Goal: Transaction & Acquisition: Subscribe to service/newsletter

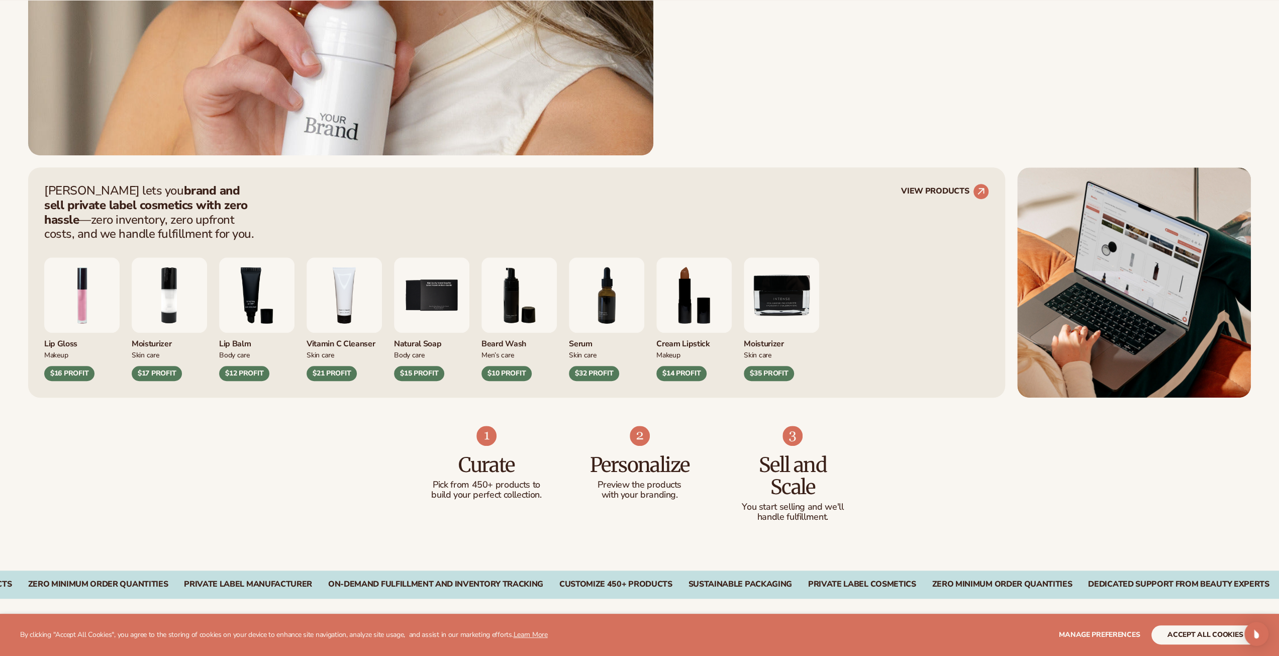
scroll to position [553, 0]
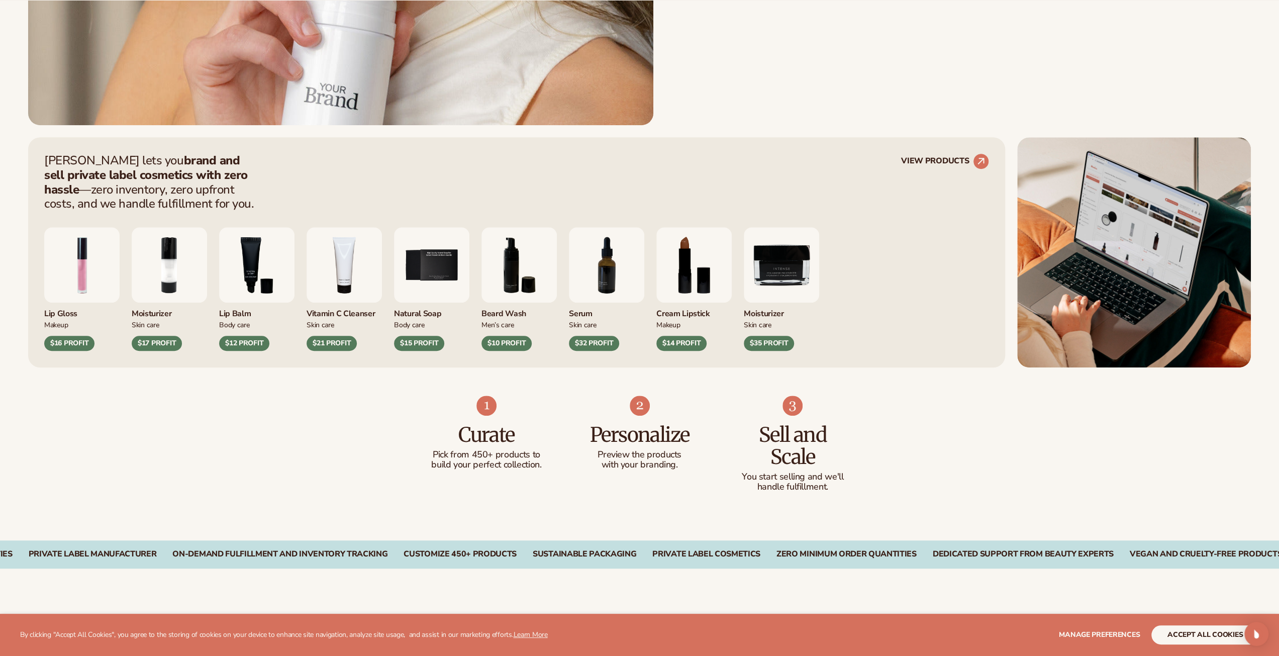
click at [430, 289] on img "5 / 9" at bounding box center [431, 264] width 75 height 75
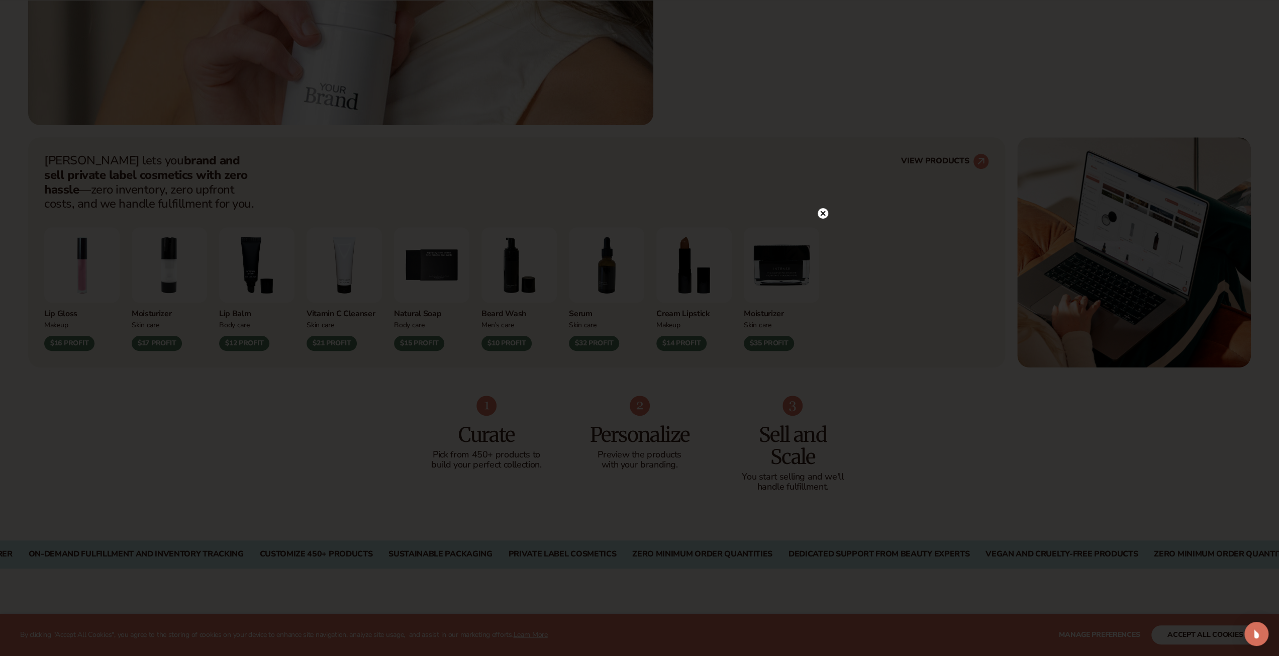
click at [822, 214] on icon at bounding box center [822, 213] width 5 height 5
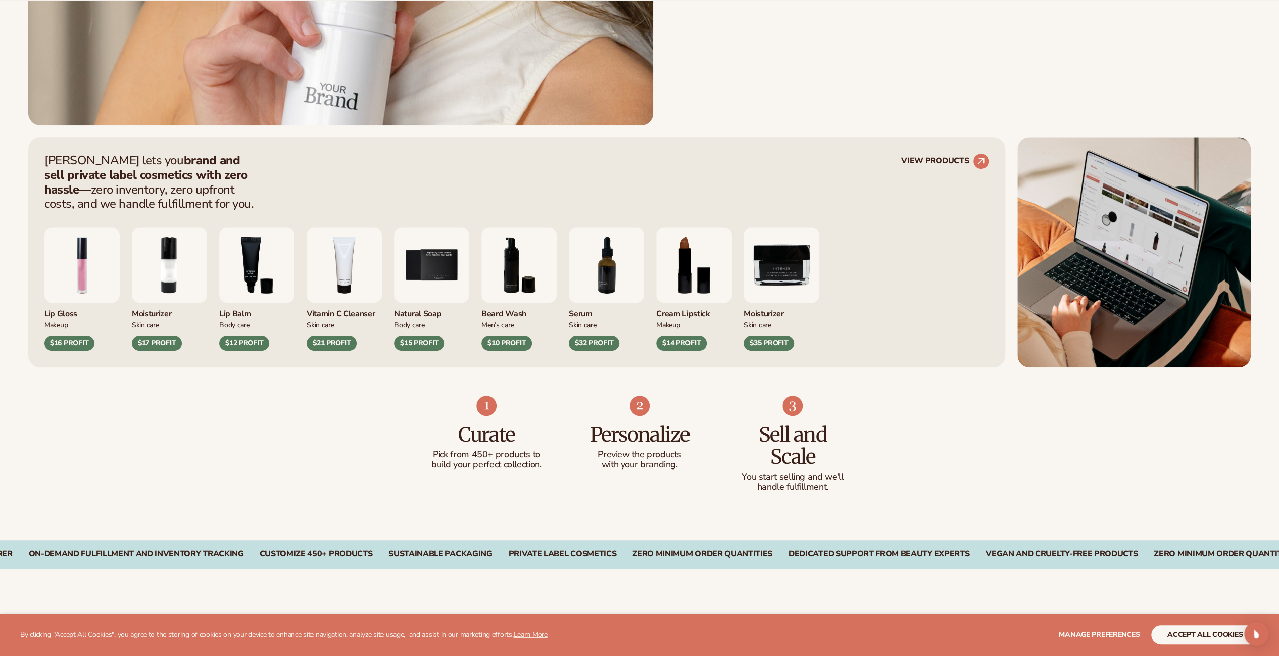
click at [607, 293] on img "7 / 9" at bounding box center [606, 264] width 75 height 75
click at [603, 340] on div "$32 PROFIT" at bounding box center [594, 343] width 50 height 15
click at [577, 314] on div "Serum" at bounding box center [606, 311] width 75 height 17
click at [608, 285] on img "7 / 9" at bounding box center [606, 264] width 75 height 75
click at [579, 321] on div "Skin Care" at bounding box center [606, 324] width 75 height 11
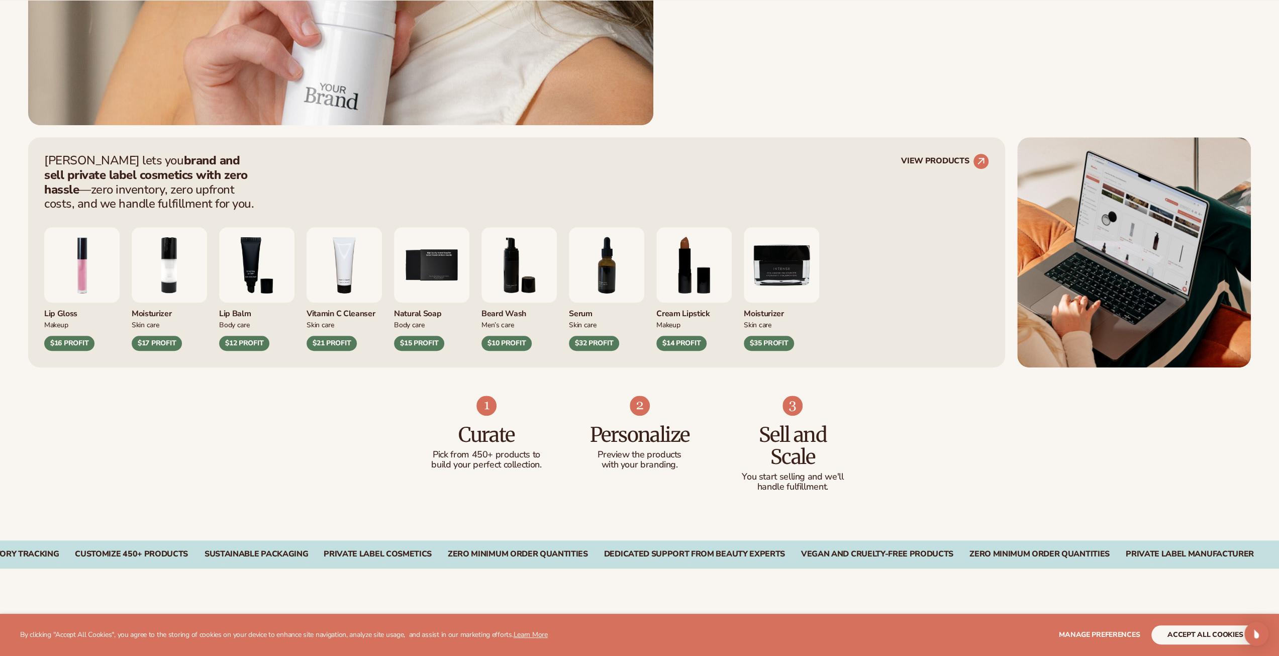
click at [580, 326] on div "Skin Care" at bounding box center [606, 324] width 75 height 11
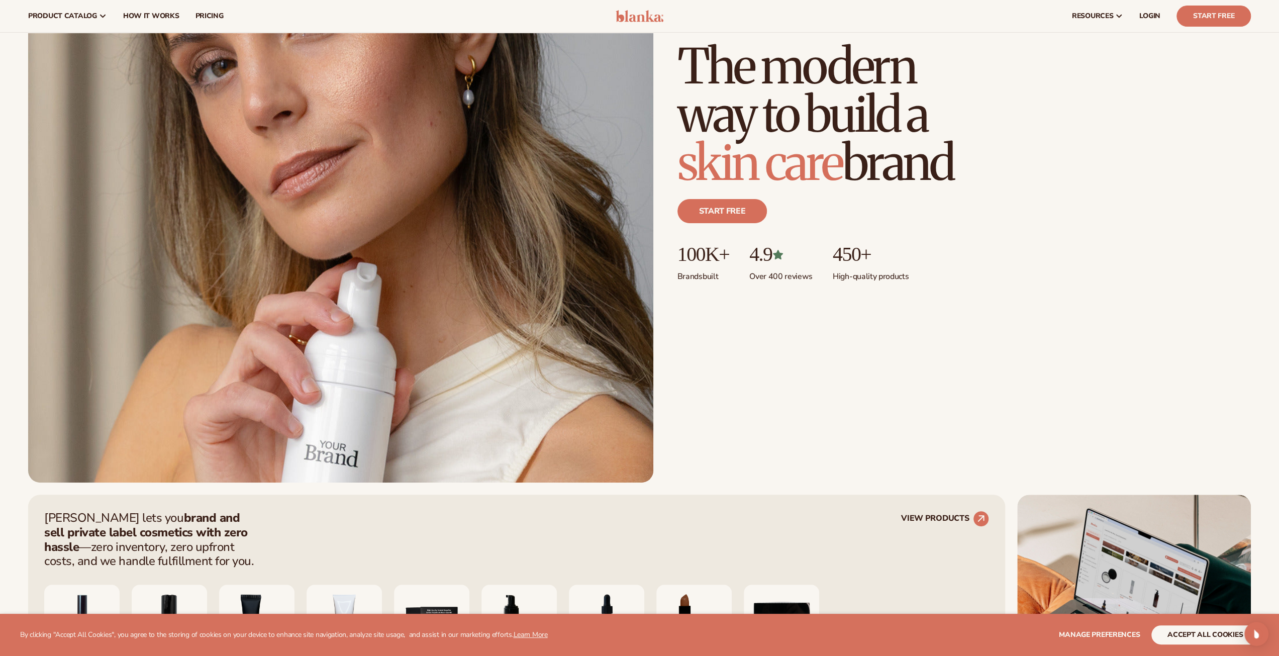
scroll to position [0, 0]
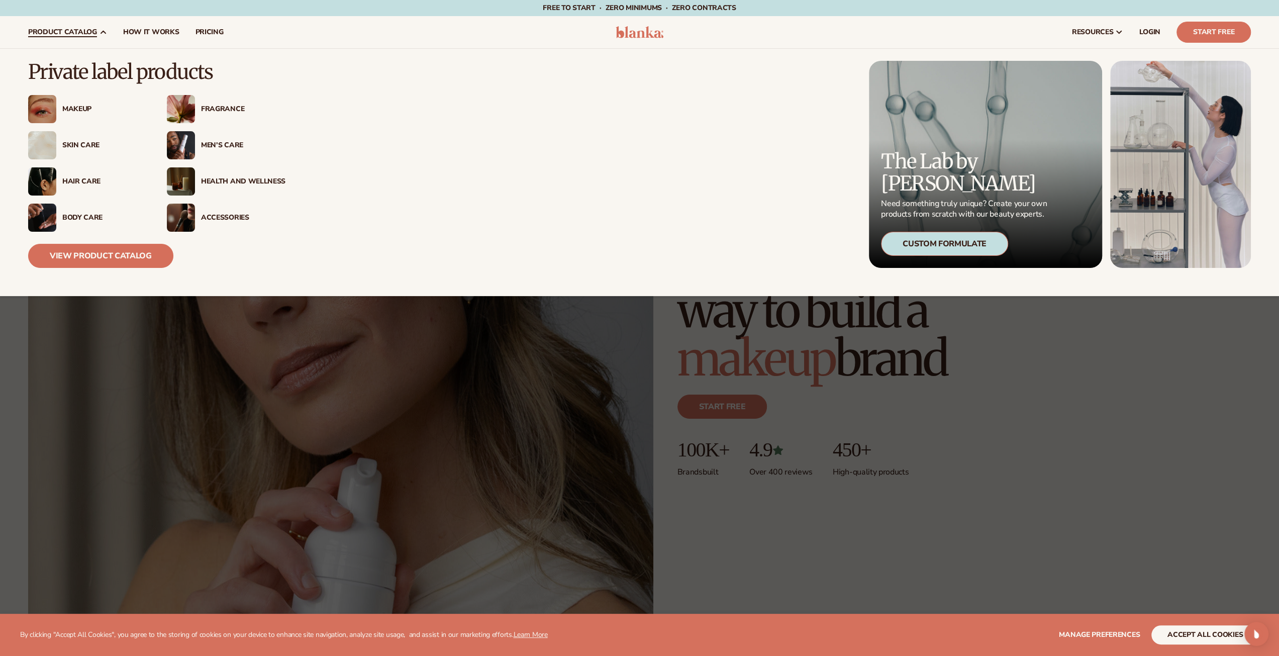
click at [84, 142] on div "Skin Care" at bounding box center [104, 145] width 84 height 9
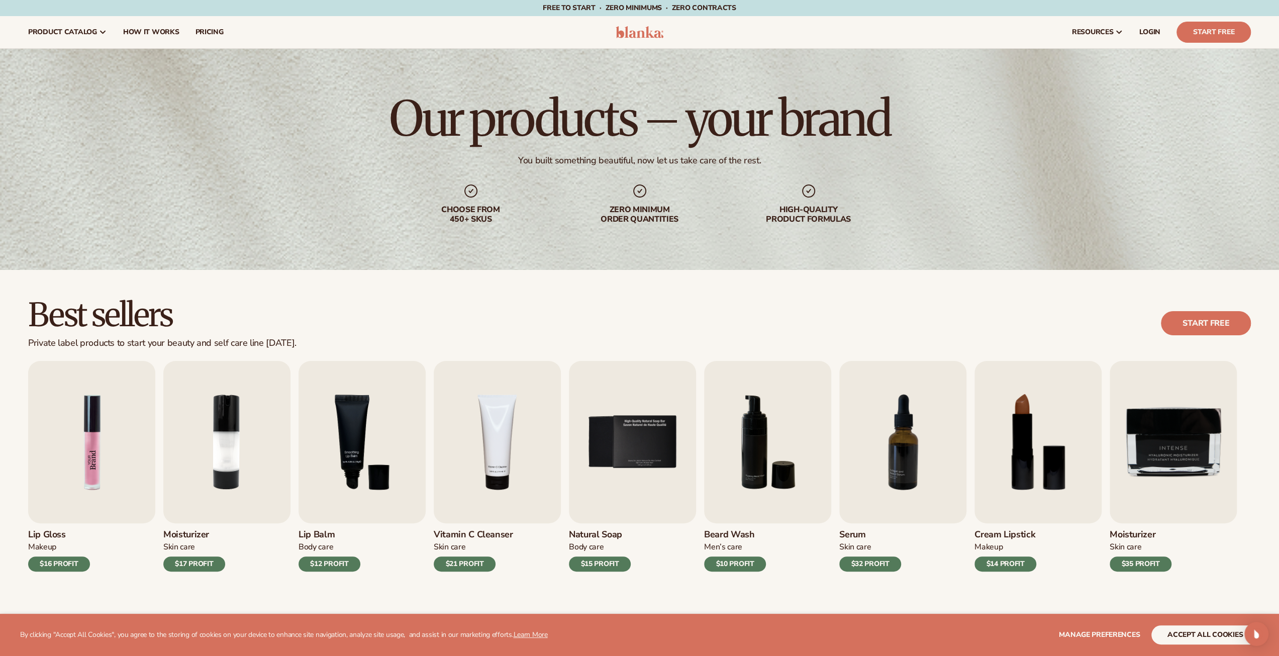
click at [87, 444] on img "1 / 9" at bounding box center [91, 442] width 127 height 162
click at [76, 491] on img "1 / 9" at bounding box center [91, 442] width 127 height 162
click at [101, 417] on img "1 / 9" at bounding box center [91, 442] width 127 height 162
click at [219, 345] on div "Private label products to start your beauty and self care line today." at bounding box center [162, 343] width 268 height 11
click at [110, 319] on h2 "Best sellers" at bounding box center [162, 315] width 268 height 34
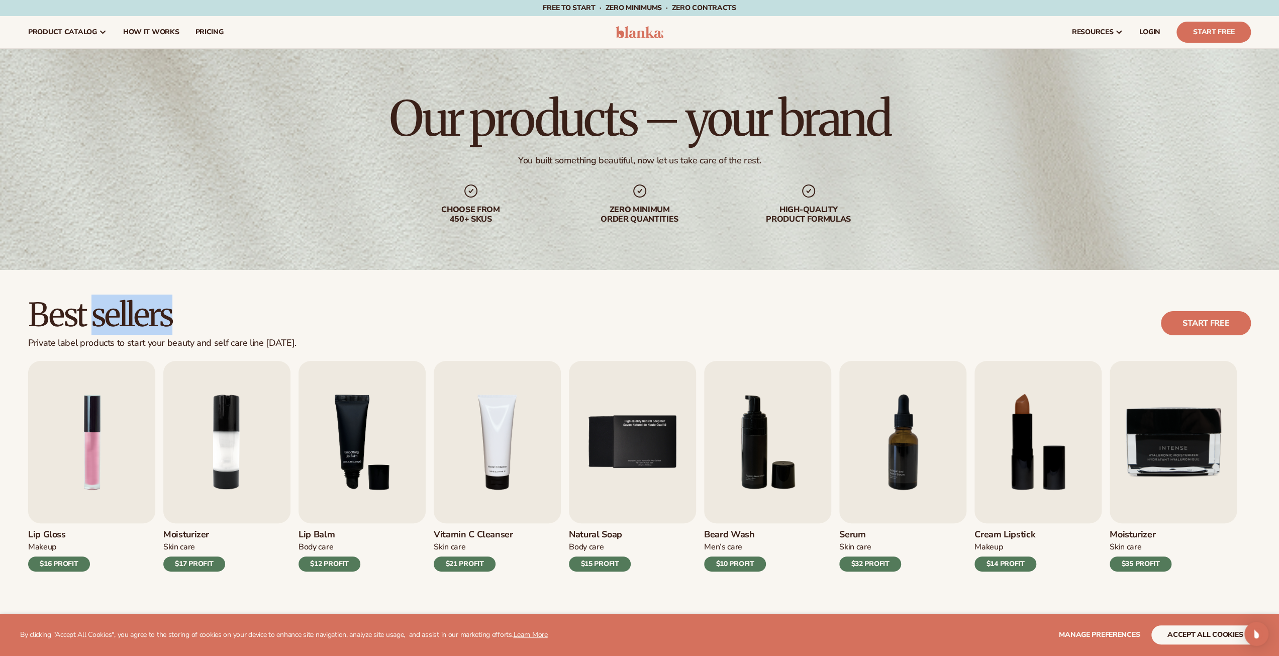
click at [110, 319] on h2 "Best sellers" at bounding box center [162, 315] width 268 height 34
drag, startPoint x: 110, startPoint y: 319, endPoint x: 214, endPoint y: 322, distance: 104.6
click at [110, 319] on h2 "Best sellers" at bounding box center [162, 315] width 268 height 34
click at [302, 315] on div "Best sellers Private label products to start your beauty and self care line tod…" at bounding box center [639, 323] width 1223 height 51
click at [120, 449] on img "1 / 9" at bounding box center [91, 442] width 127 height 162
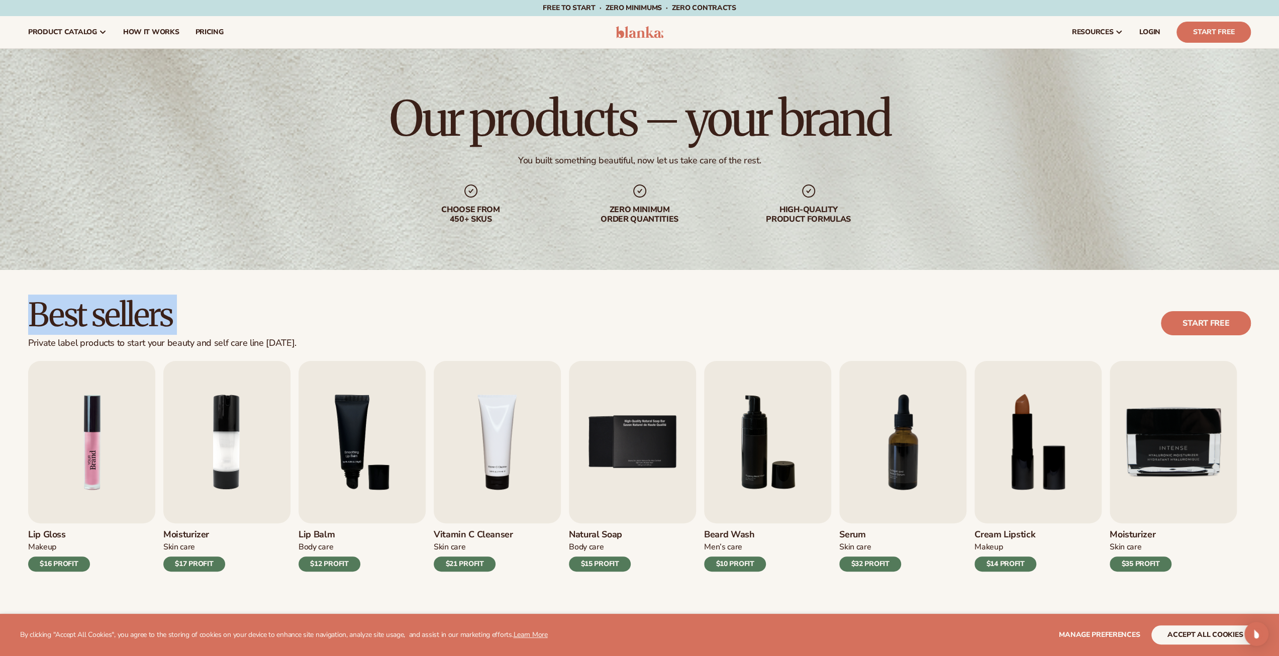
click at [115, 453] on img "1 / 9" at bounding box center [91, 442] width 127 height 162
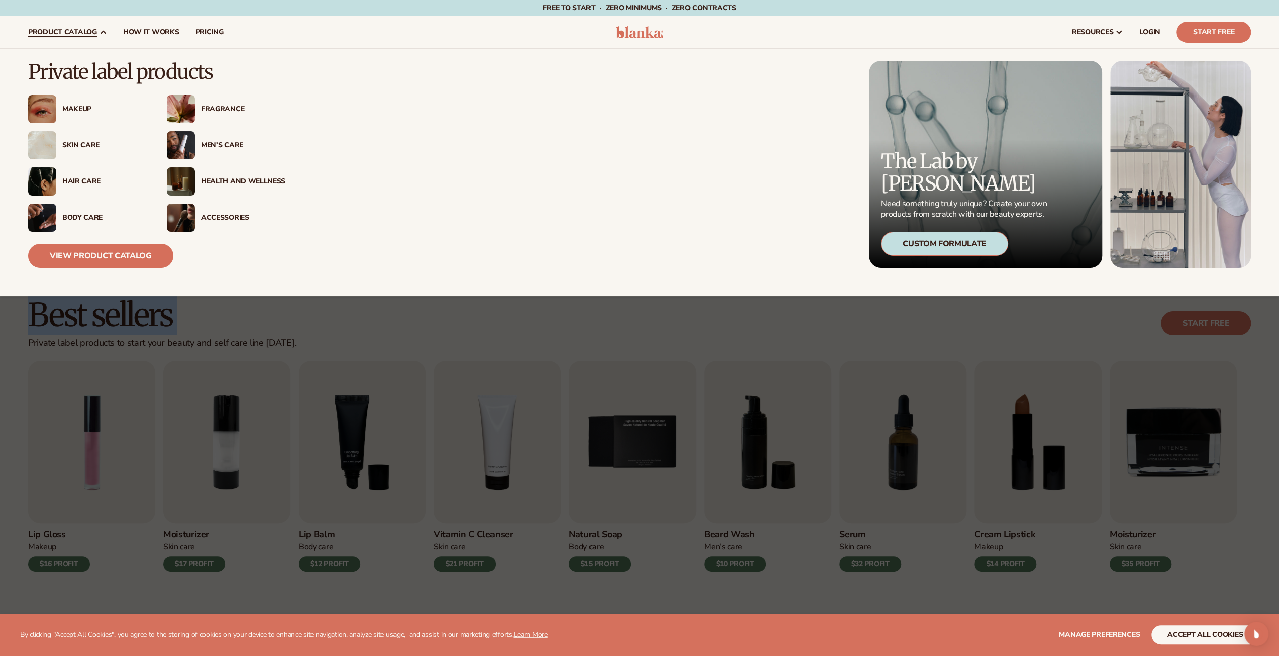
click at [40, 148] on img at bounding box center [42, 145] width 28 height 28
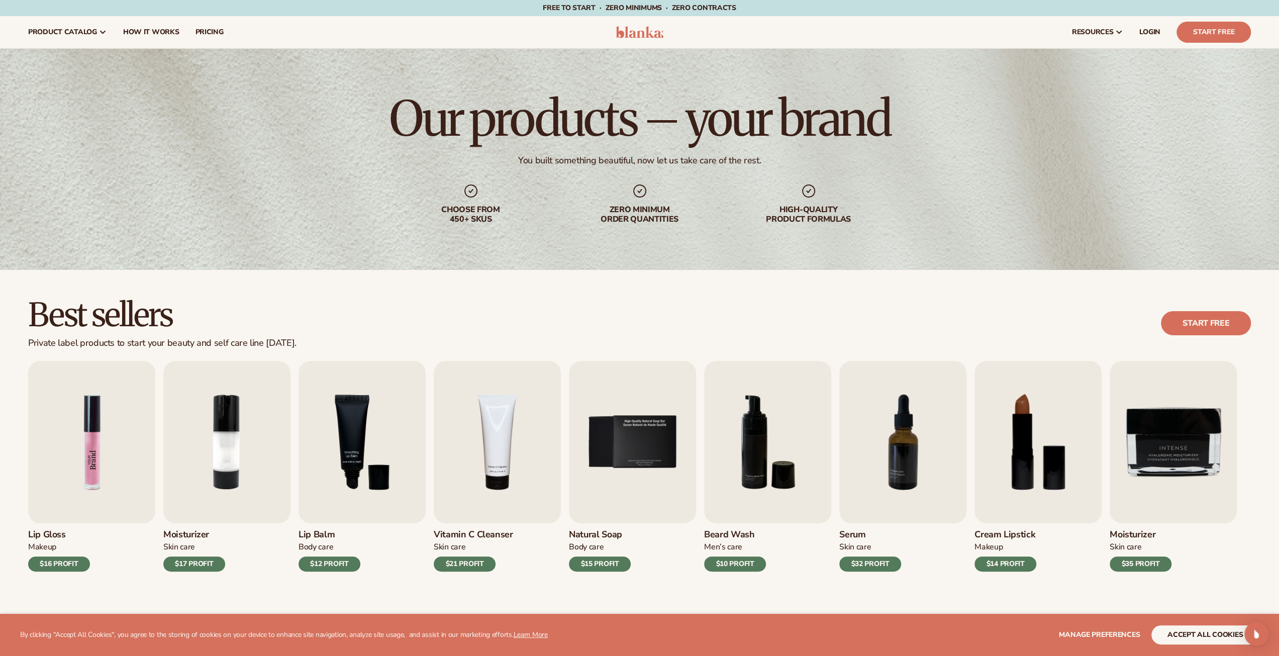
click at [112, 442] on img "1 / 9" at bounding box center [91, 442] width 127 height 162
click at [66, 570] on div "$16 PROFIT" at bounding box center [59, 563] width 62 height 15
click at [155, 31] on span "How It Works" at bounding box center [151, 32] width 56 height 8
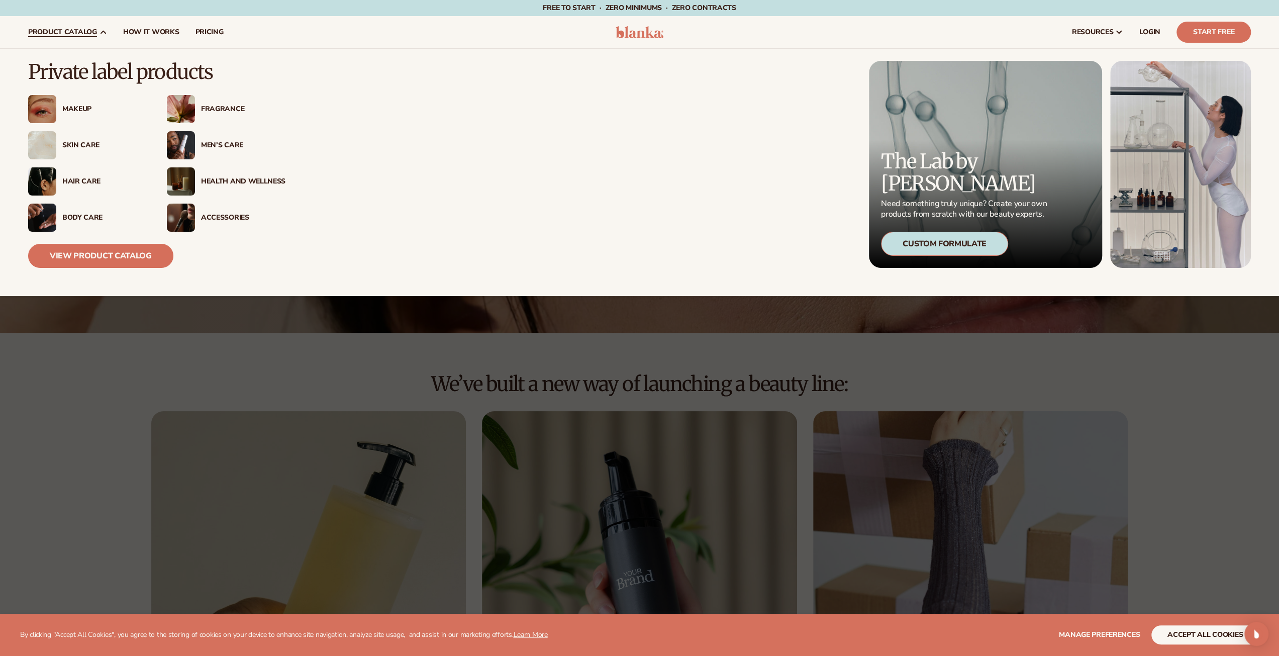
click at [76, 107] on div "Makeup" at bounding box center [104, 109] width 84 height 9
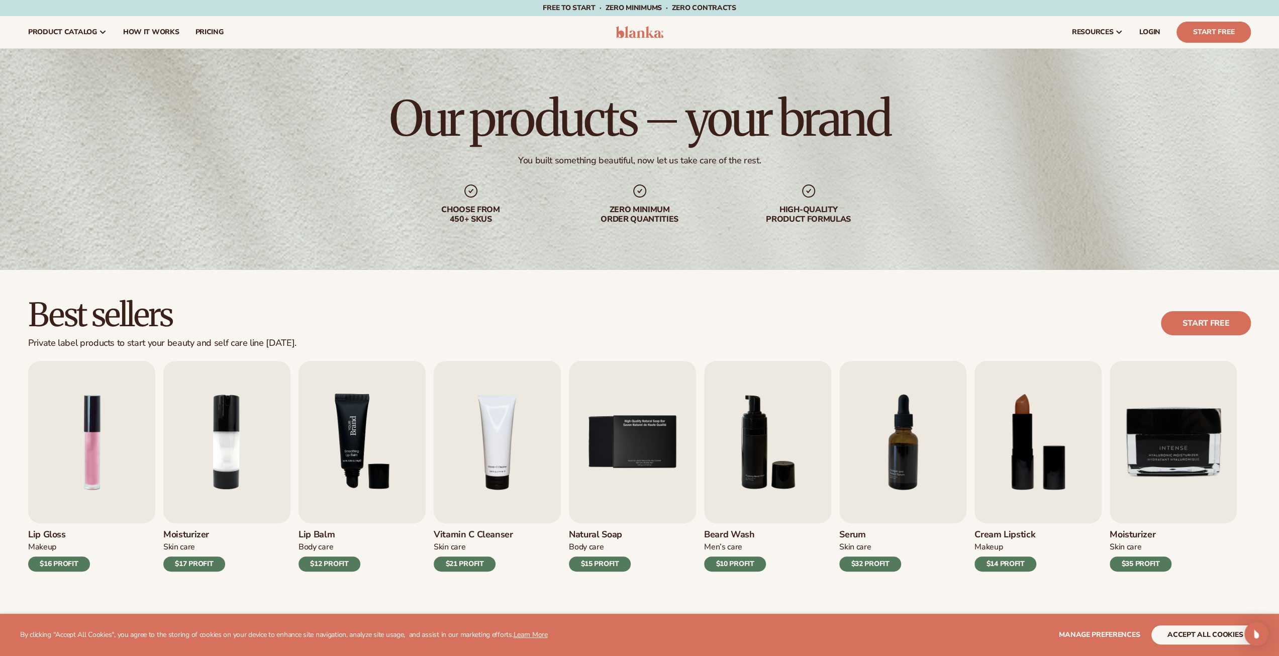
click at [352, 441] on img "3 / 9" at bounding box center [361, 442] width 127 height 162
click at [1213, 326] on link "Start free" at bounding box center [1206, 323] width 90 height 24
click at [643, 29] on img at bounding box center [640, 32] width 48 height 12
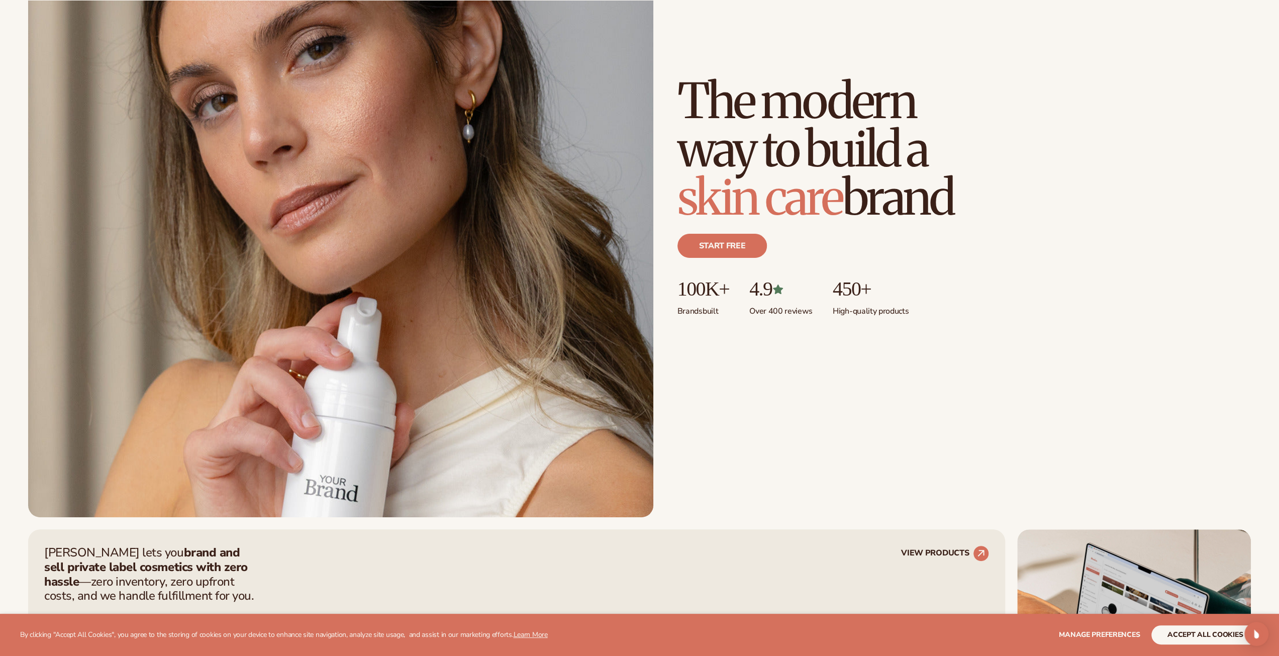
scroll to position [201, 0]
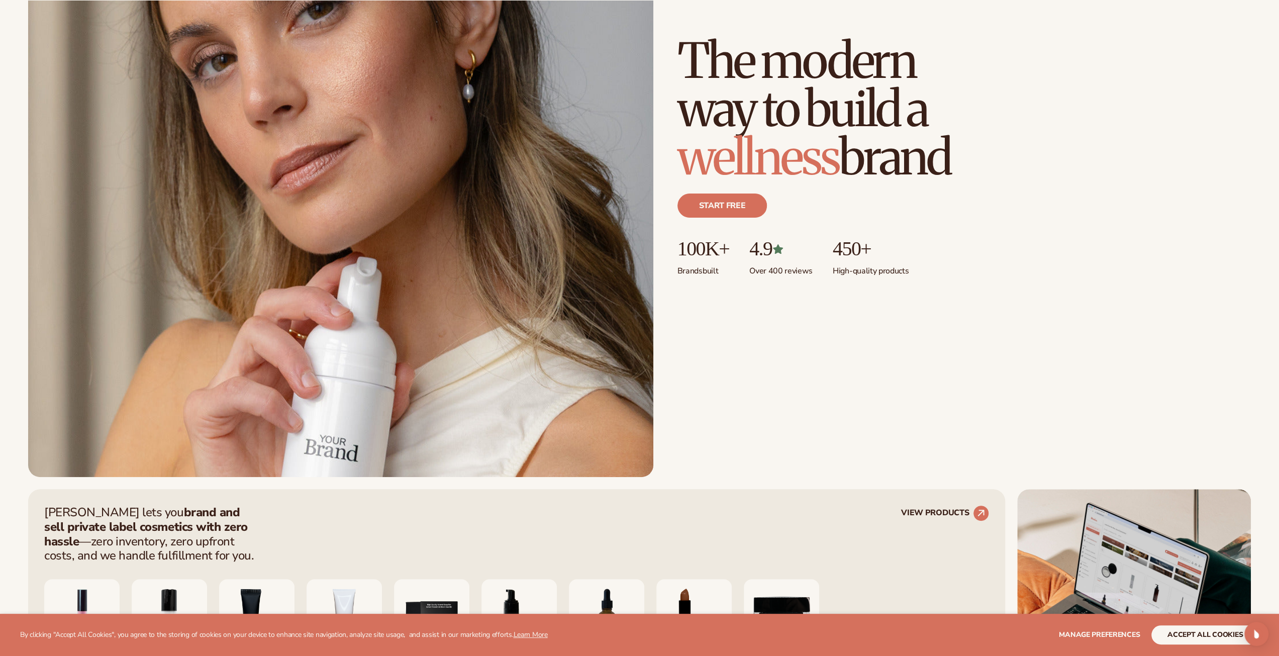
click at [777, 253] on p "4.9" at bounding box center [780, 249] width 63 height 22
click at [778, 253] on p "4.9" at bounding box center [780, 249] width 63 height 22
drag, startPoint x: 778, startPoint y: 253, endPoint x: 799, endPoint y: 245, distance: 22.1
click at [779, 253] on p "4.9" at bounding box center [780, 249] width 63 height 22
click at [880, 248] on p "450+" at bounding box center [871, 249] width 76 height 22
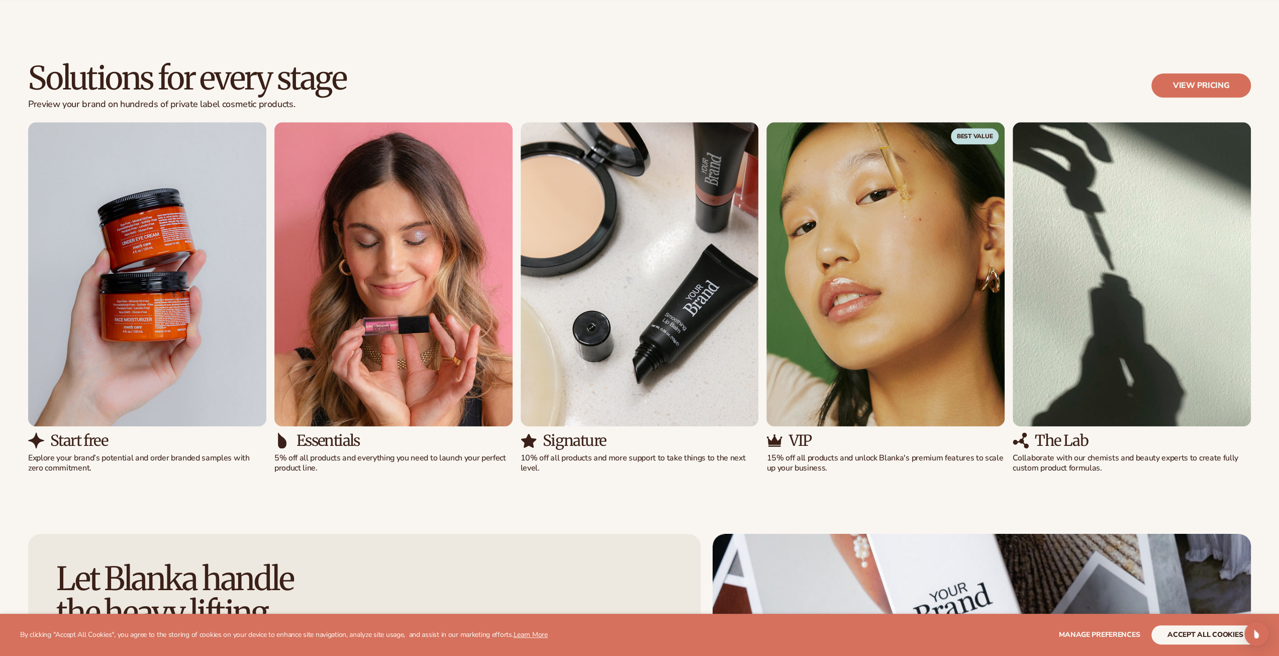
scroll to position [1156, 0]
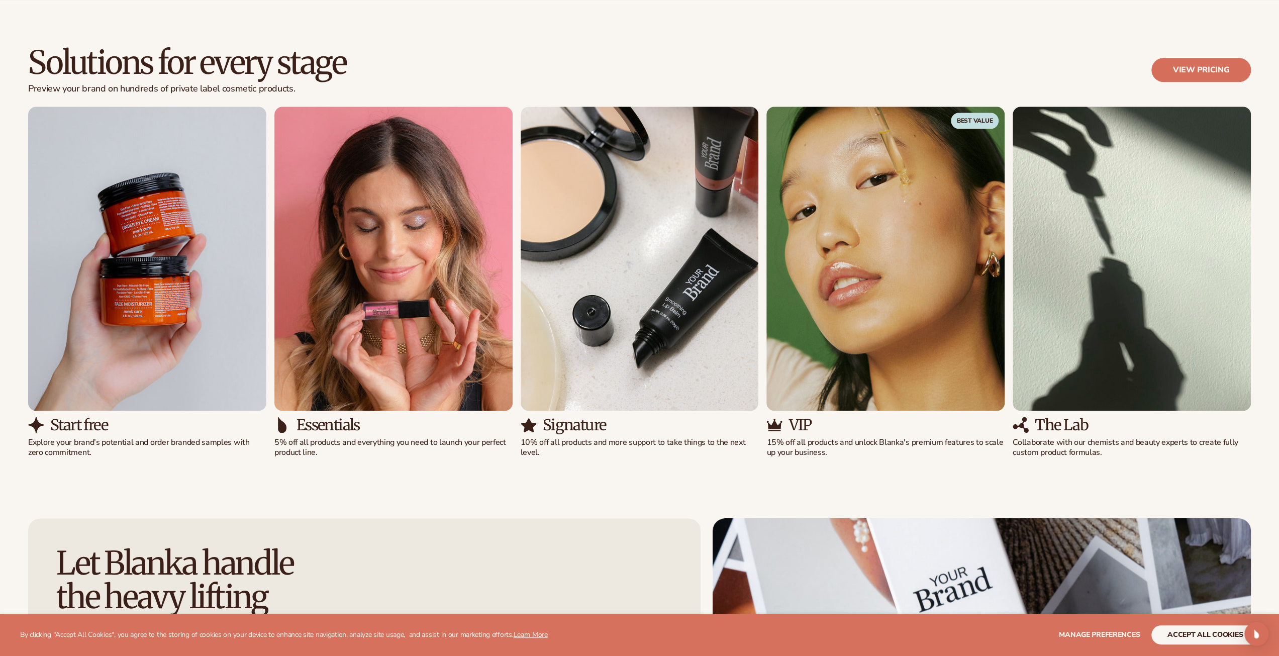
click at [418, 324] on img "2 / 5" at bounding box center [393, 259] width 238 height 304
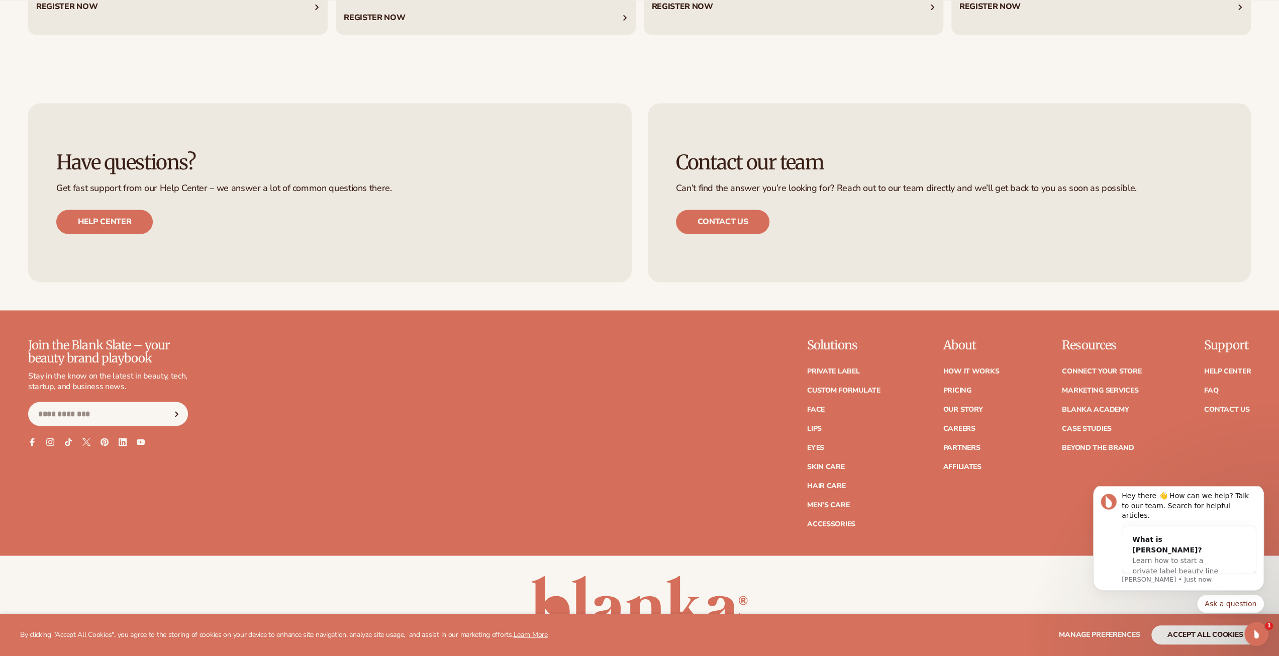
scroll to position [5477, 0]
